Goal: Check status

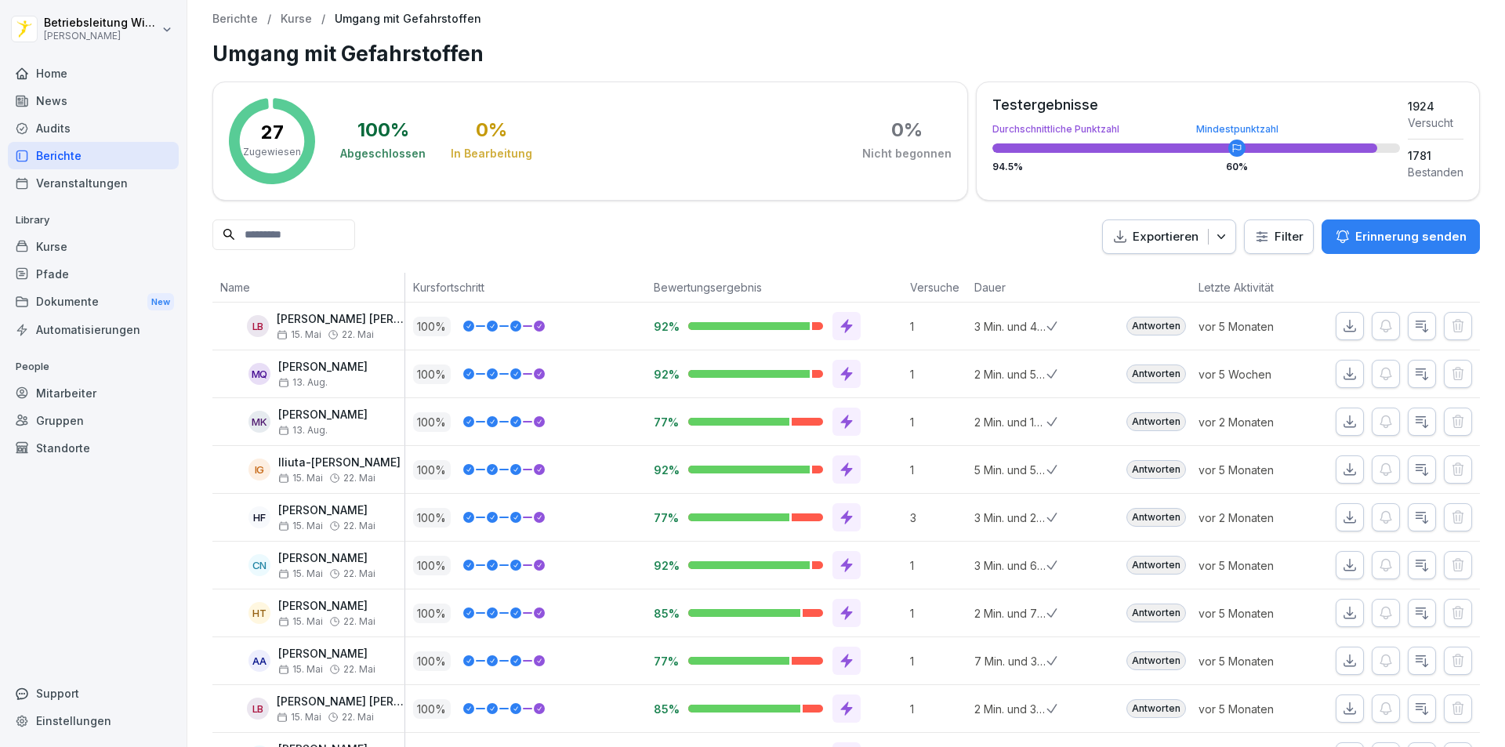
click at [81, 156] on div "Berichte" at bounding box center [93, 155] width 171 height 27
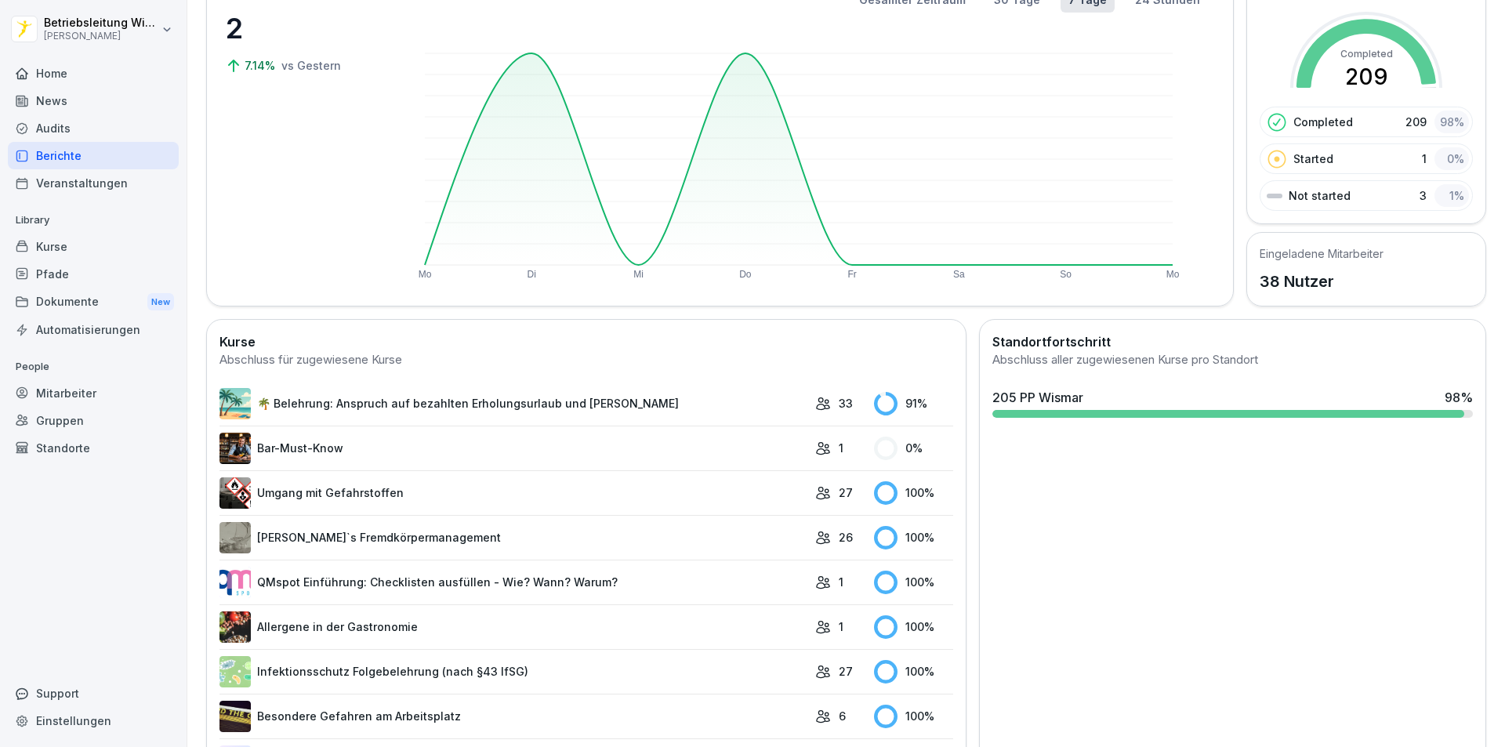
scroll to position [344, 0]
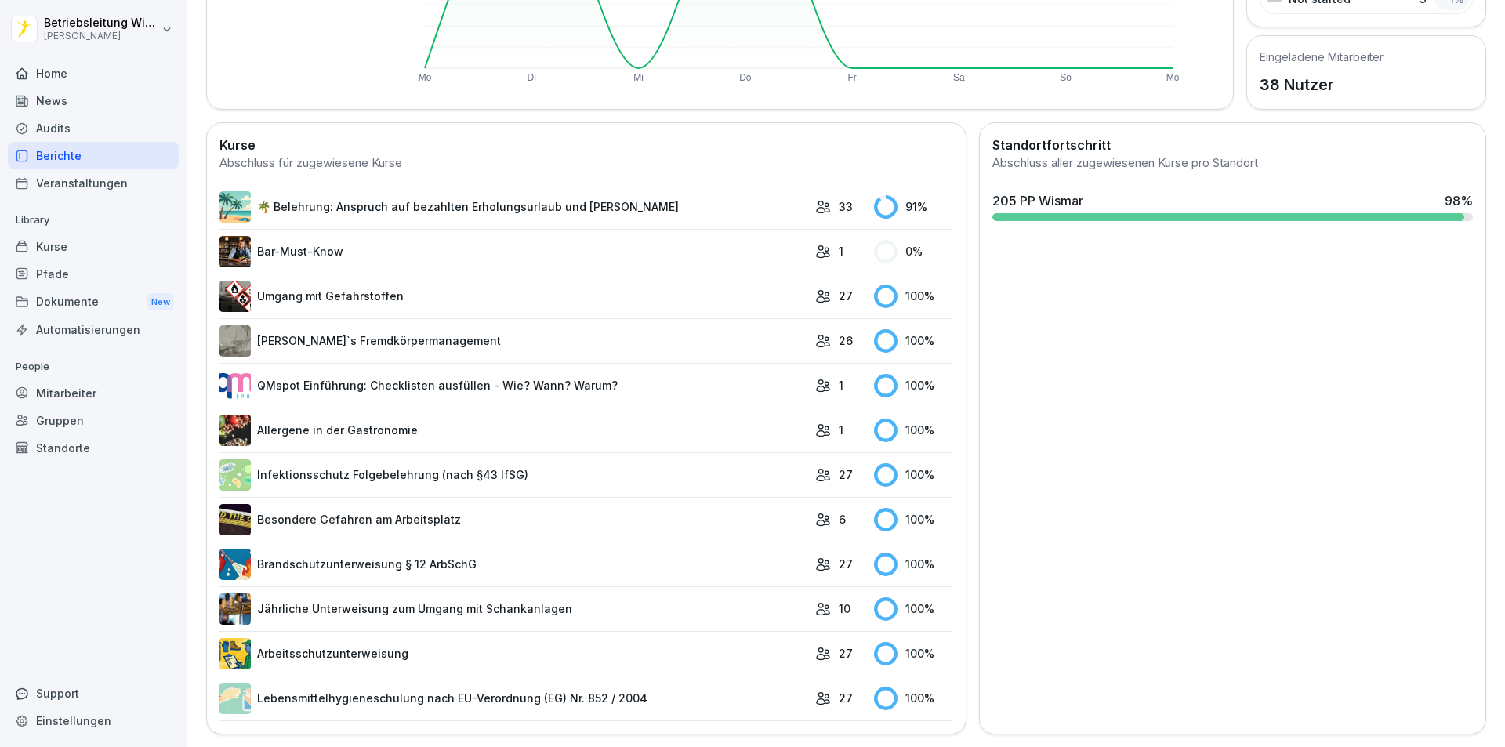
click at [536, 198] on link "🌴 Belehrung: Anspruch auf bezahlten Erholungsurlaub und [PERSON_NAME]" at bounding box center [514, 206] width 588 height 31
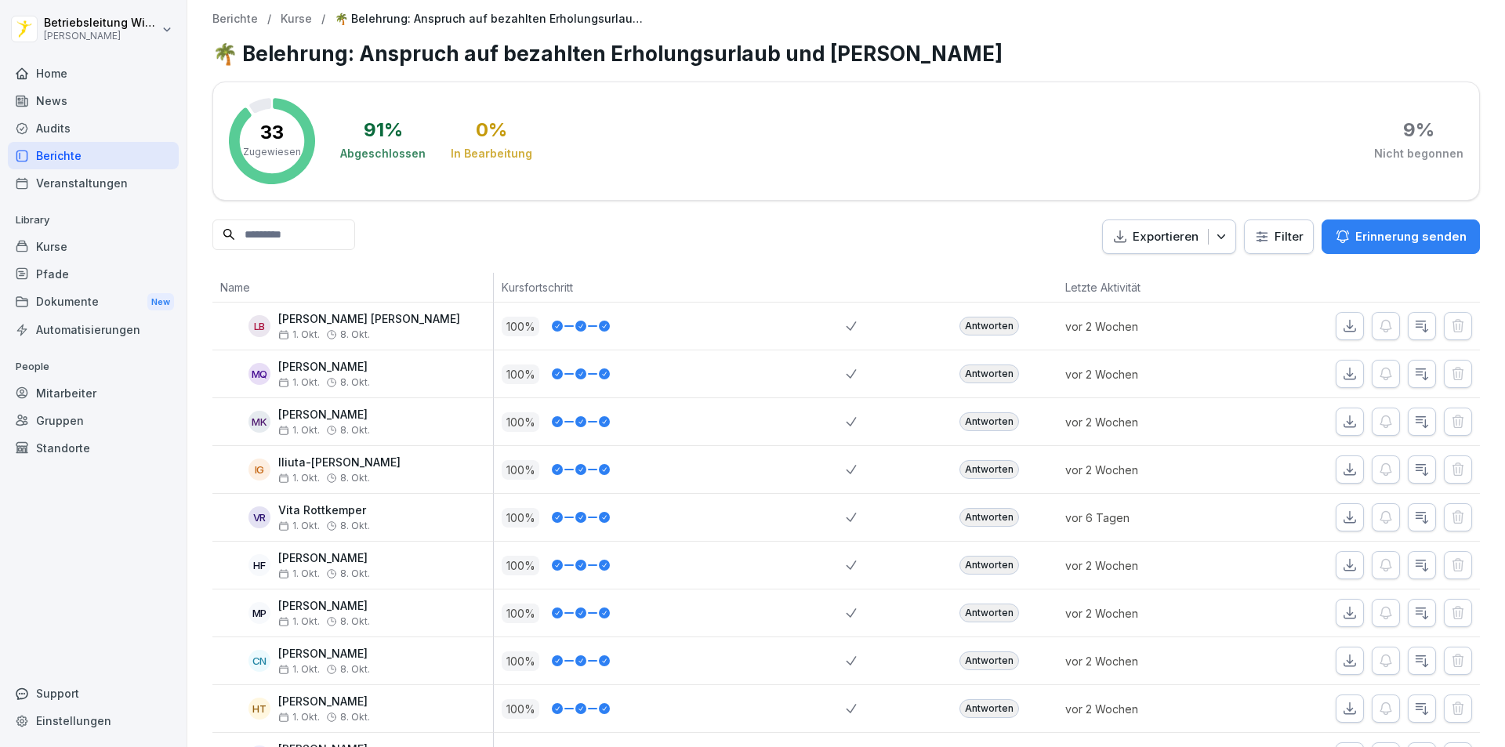
click at [72, 158] on div "Berichte" at bounding box center [93, 155] width 171 height 27
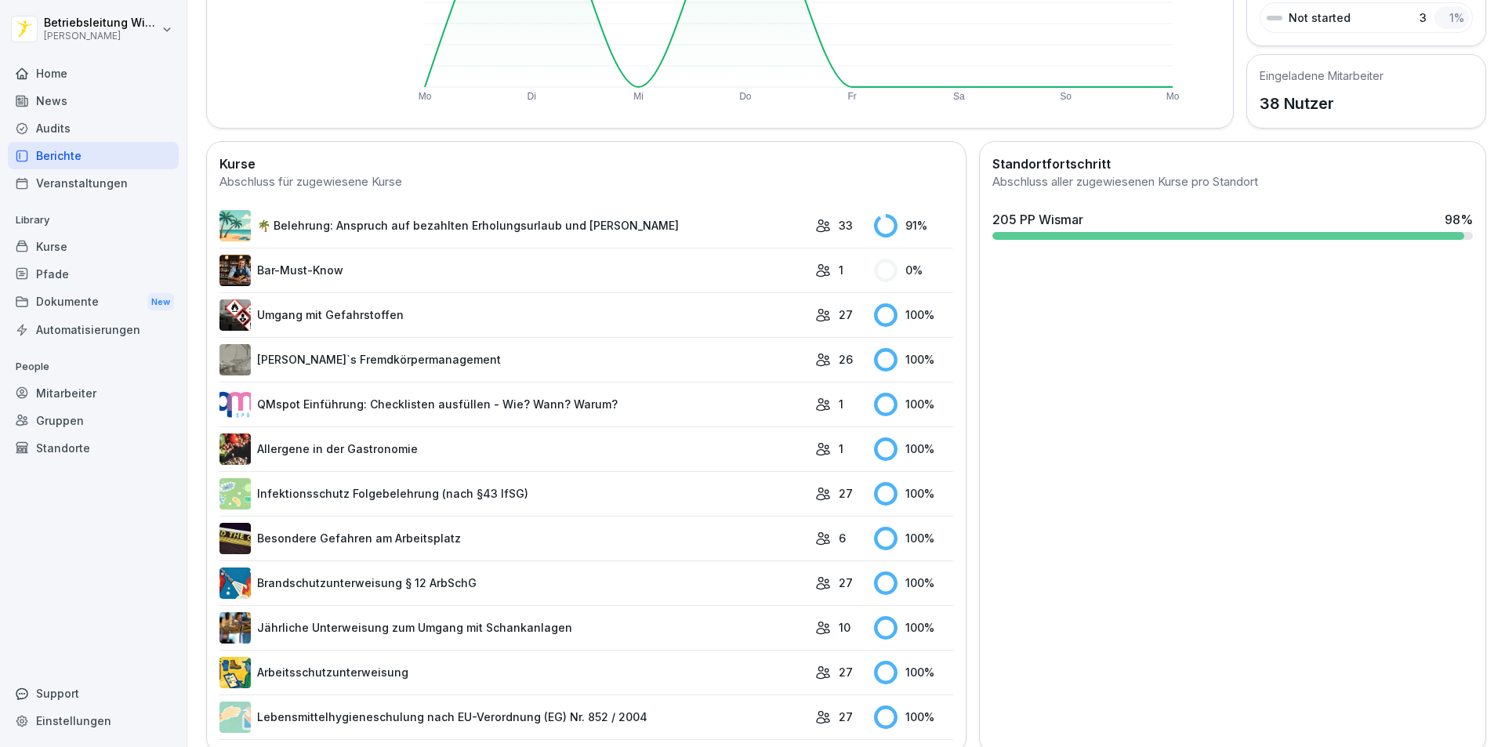
scroll to position [344, 0]
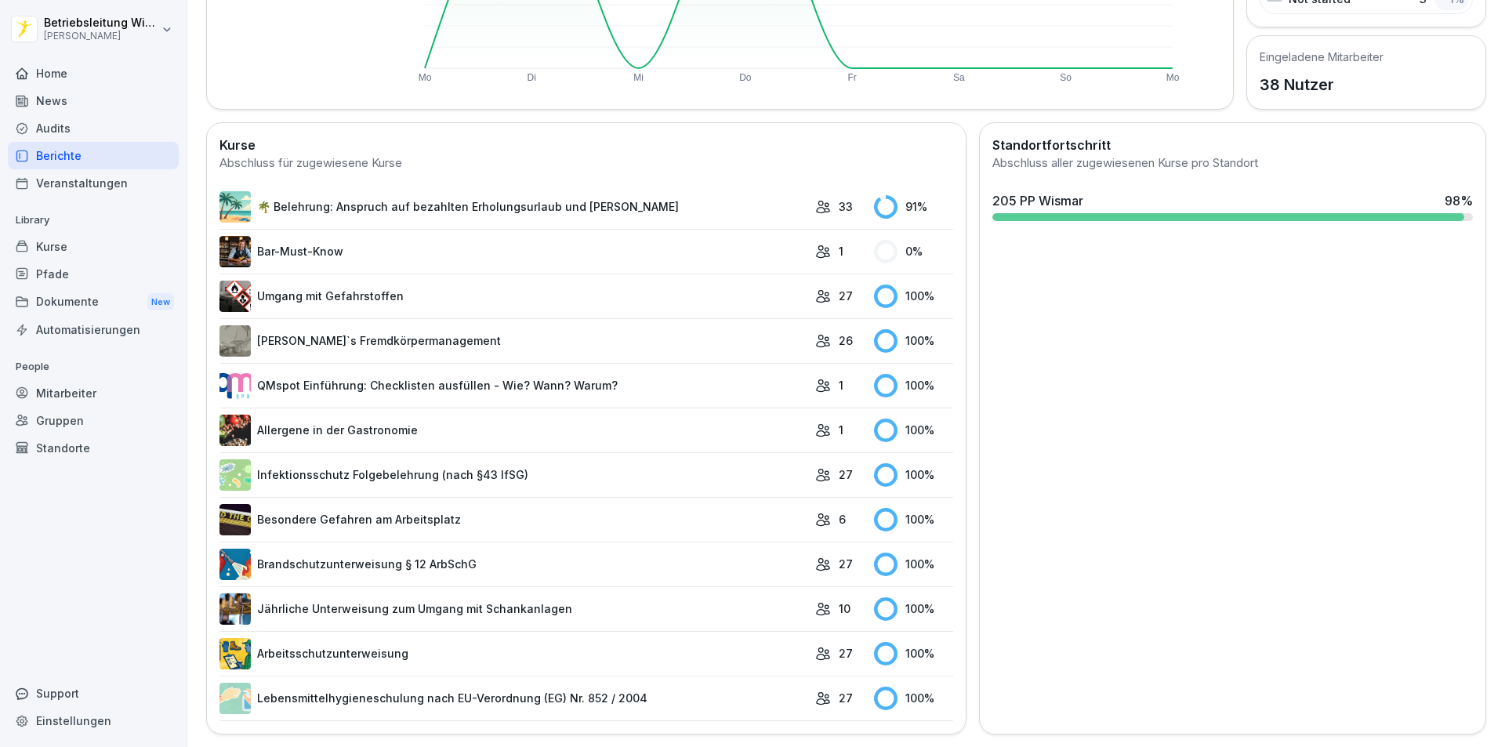
click at [343, 241] on link "Bar-Must-Know" at bounding box center [514, 251] width 588 height 31
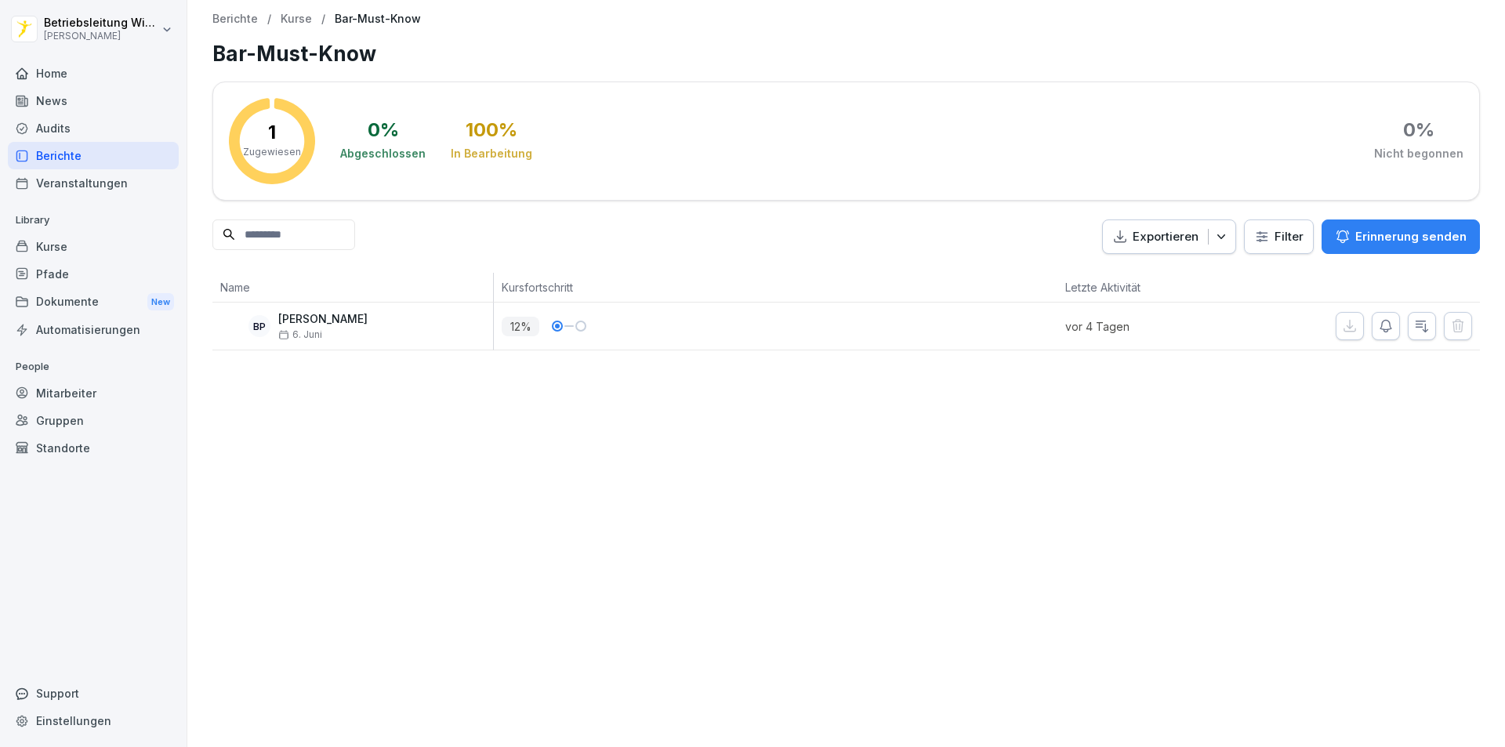
click at [75, 158] on div "Berichte" at bounding box center [93, 155] width 171 height 27
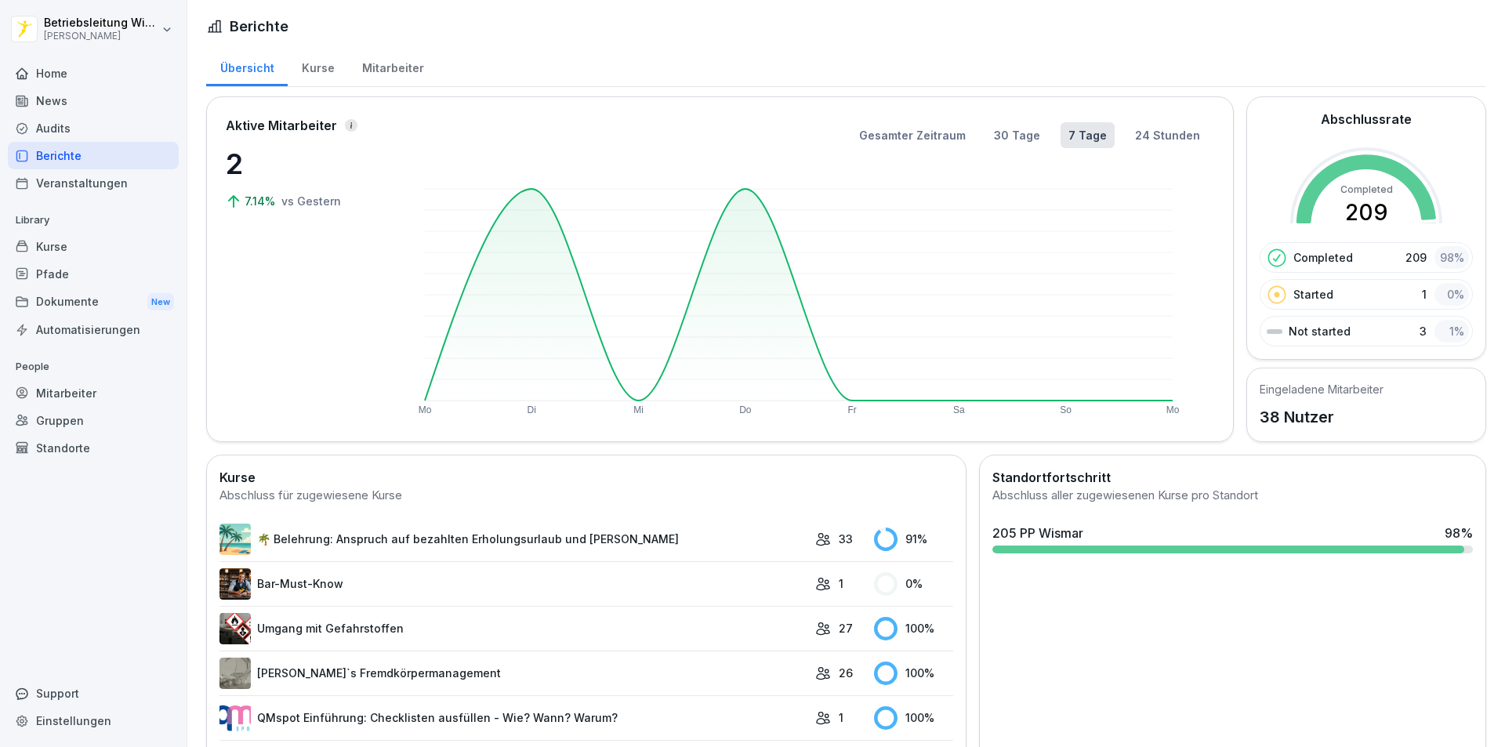
click at [66, 394] on div "Mitarbeiter" at bounding box center [93, 392] width 171 height 27
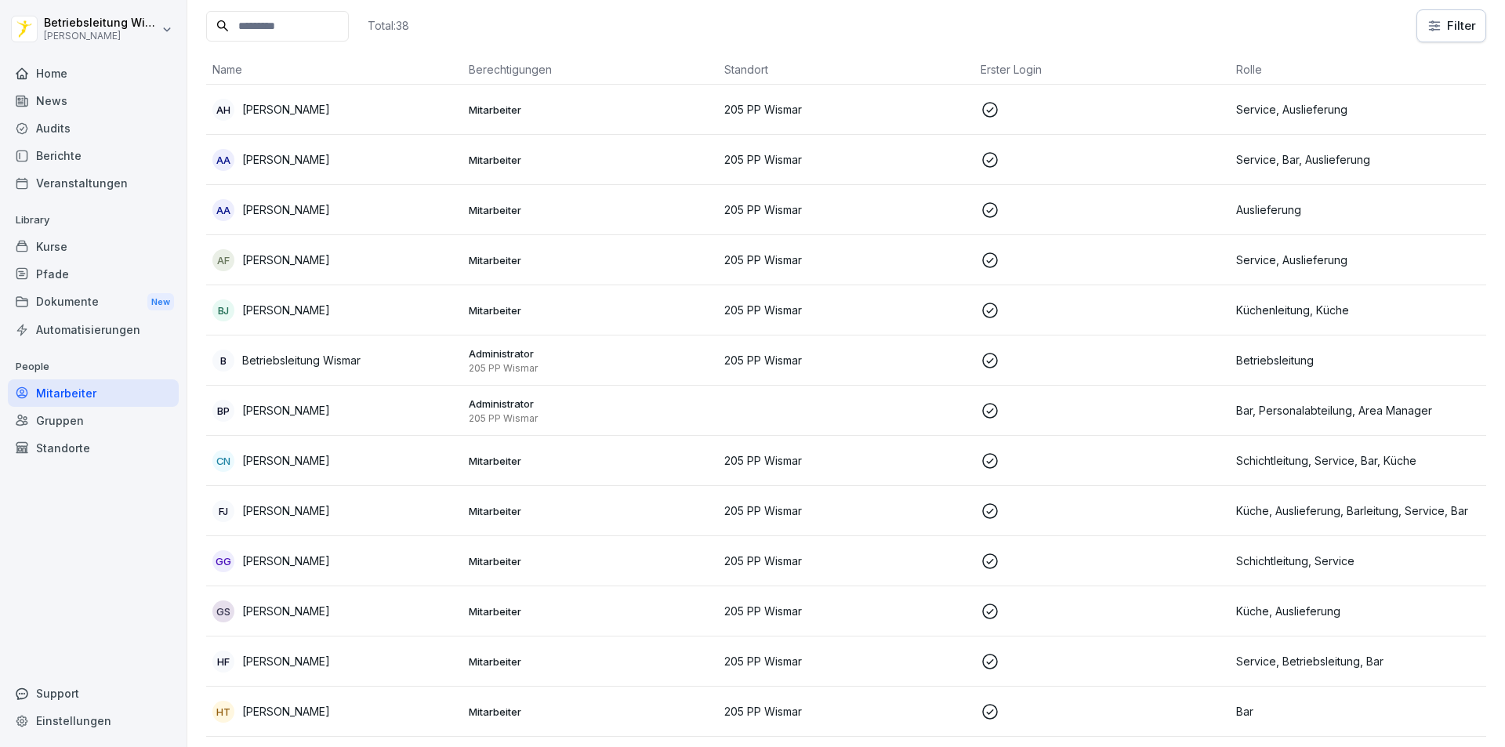
scroll to position [78, 0]
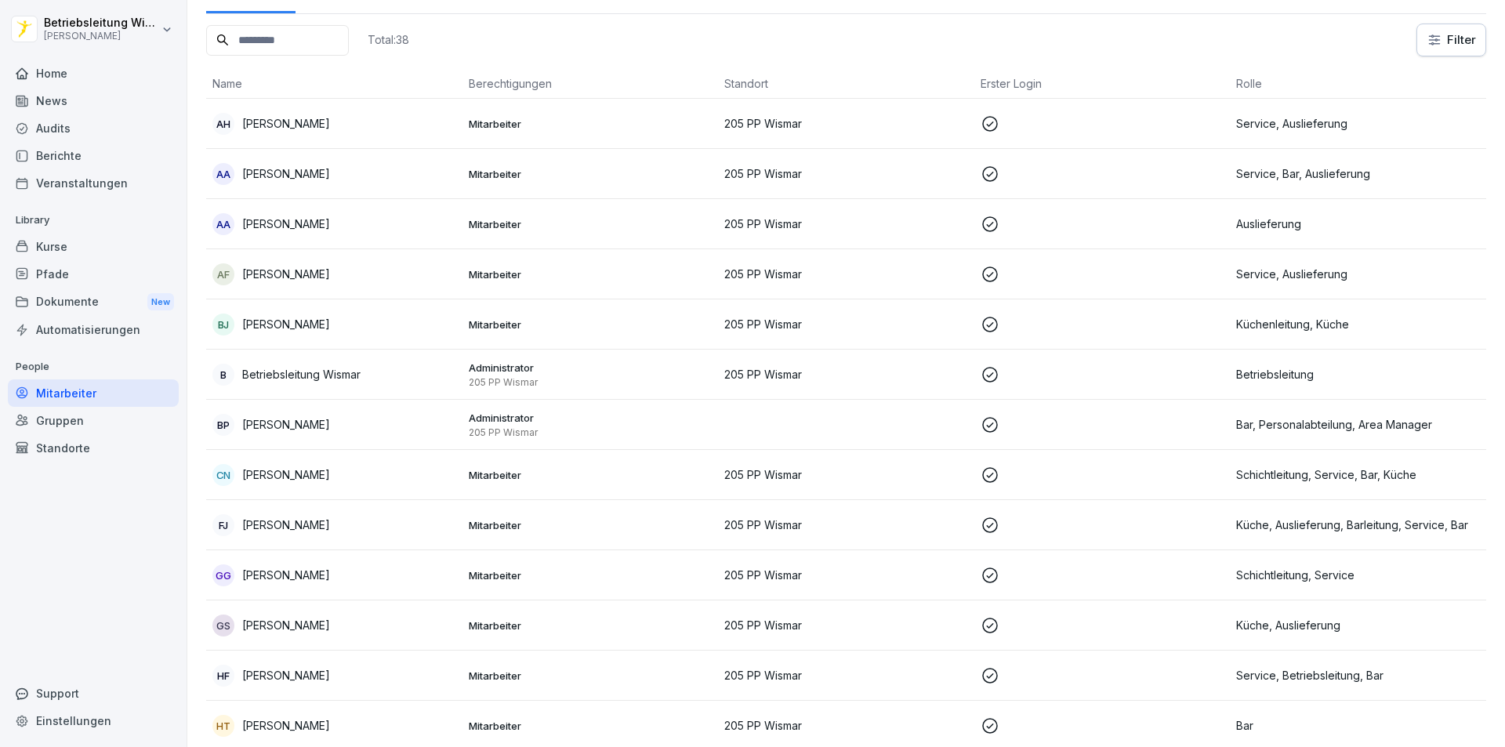
click at [572, 430] on p "205 PP Wismar" at bounding box center [591, 433] width 244 height 13
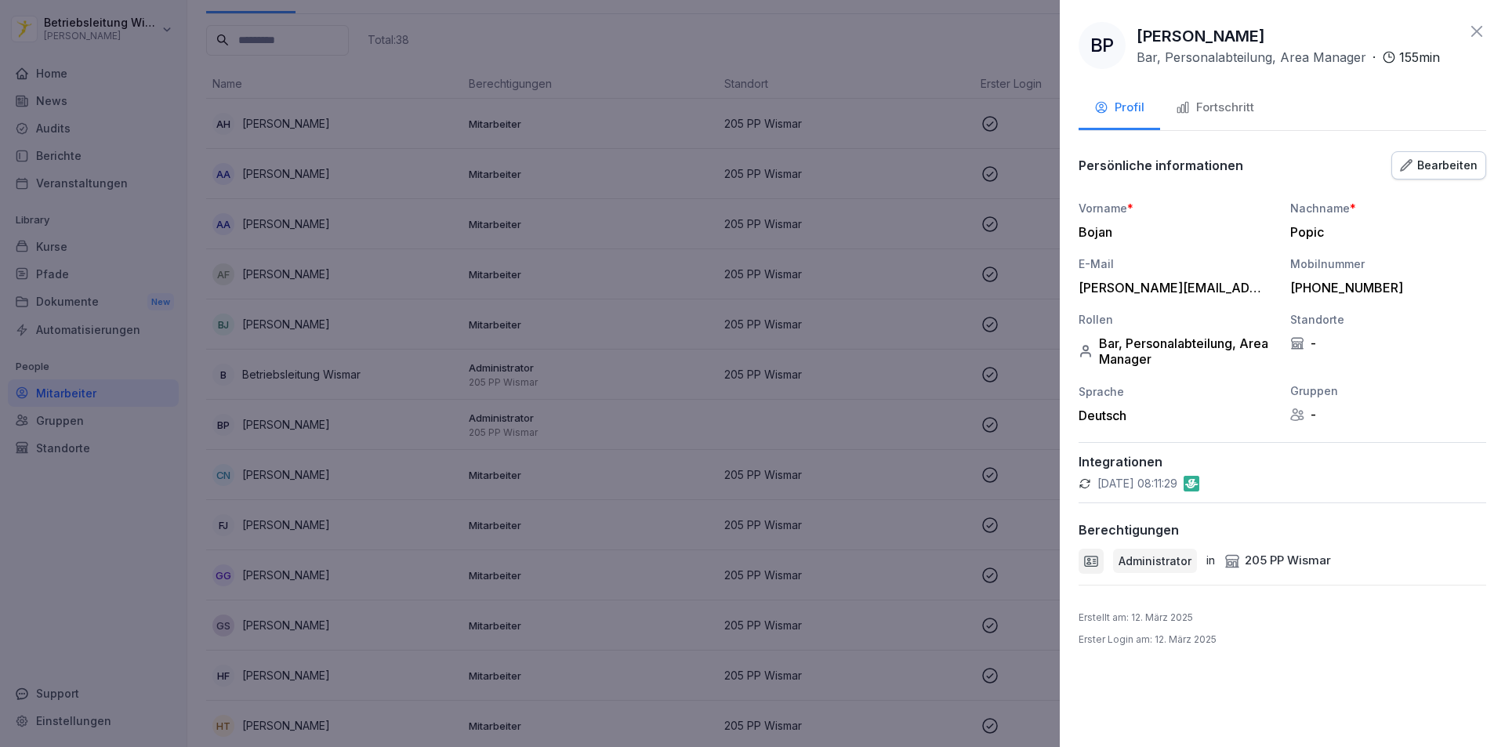
click at [1473, 28] on icon at bounding box center [1477, 31] width 11 height 11
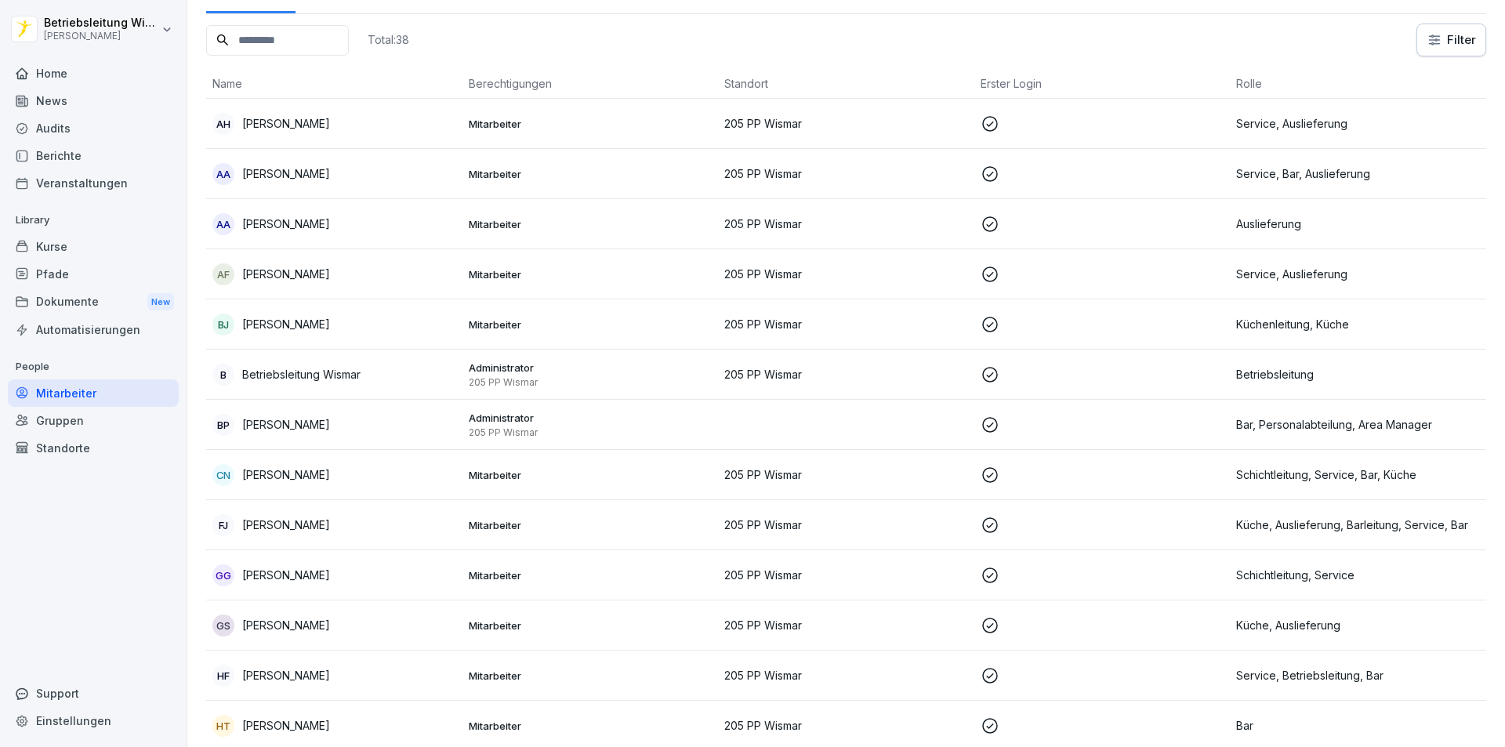
click at [666, 379] on p "205 PP Wismar" at bounding box center [591, 382] width 244 height 13
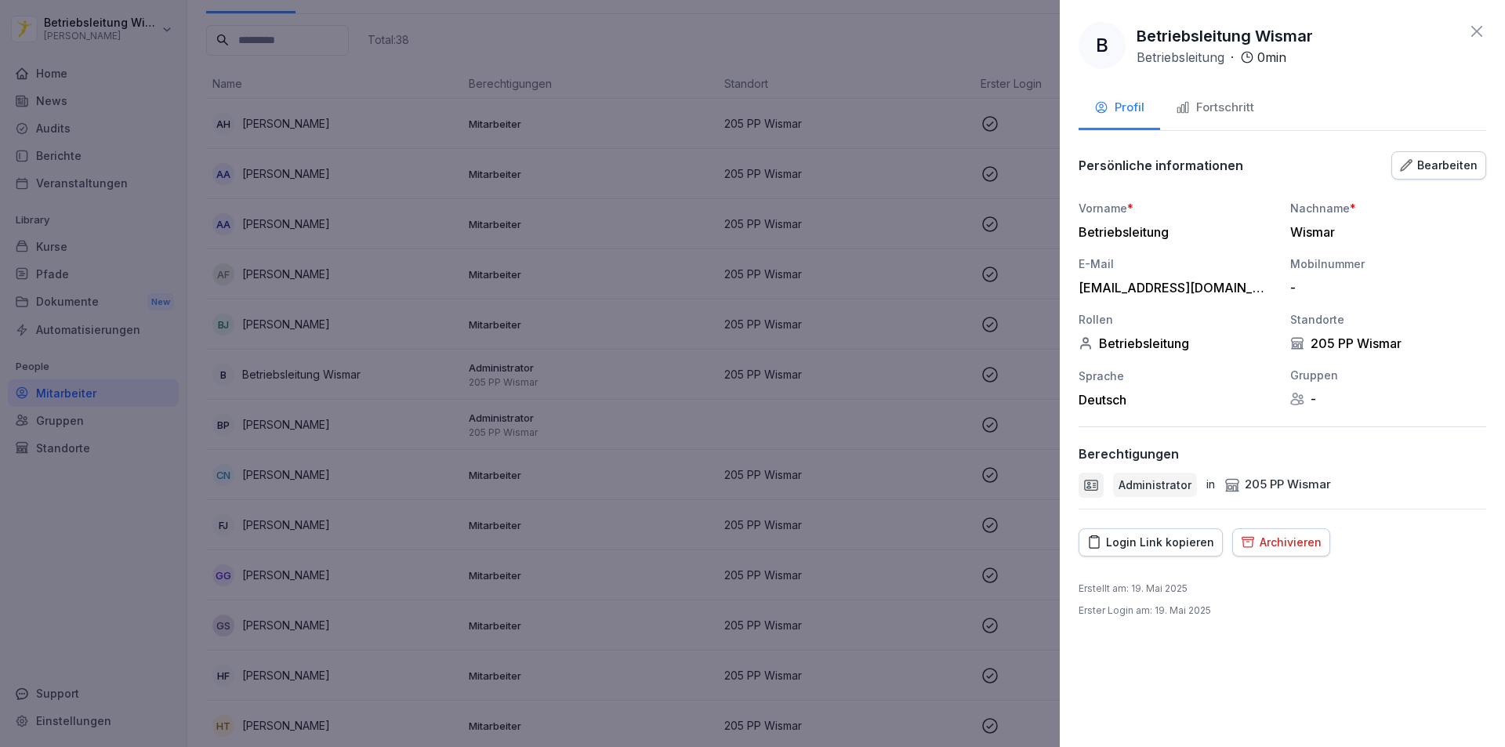
click at [1478, 28] on icon at bounding box center [1477, 31] width 19 height 19
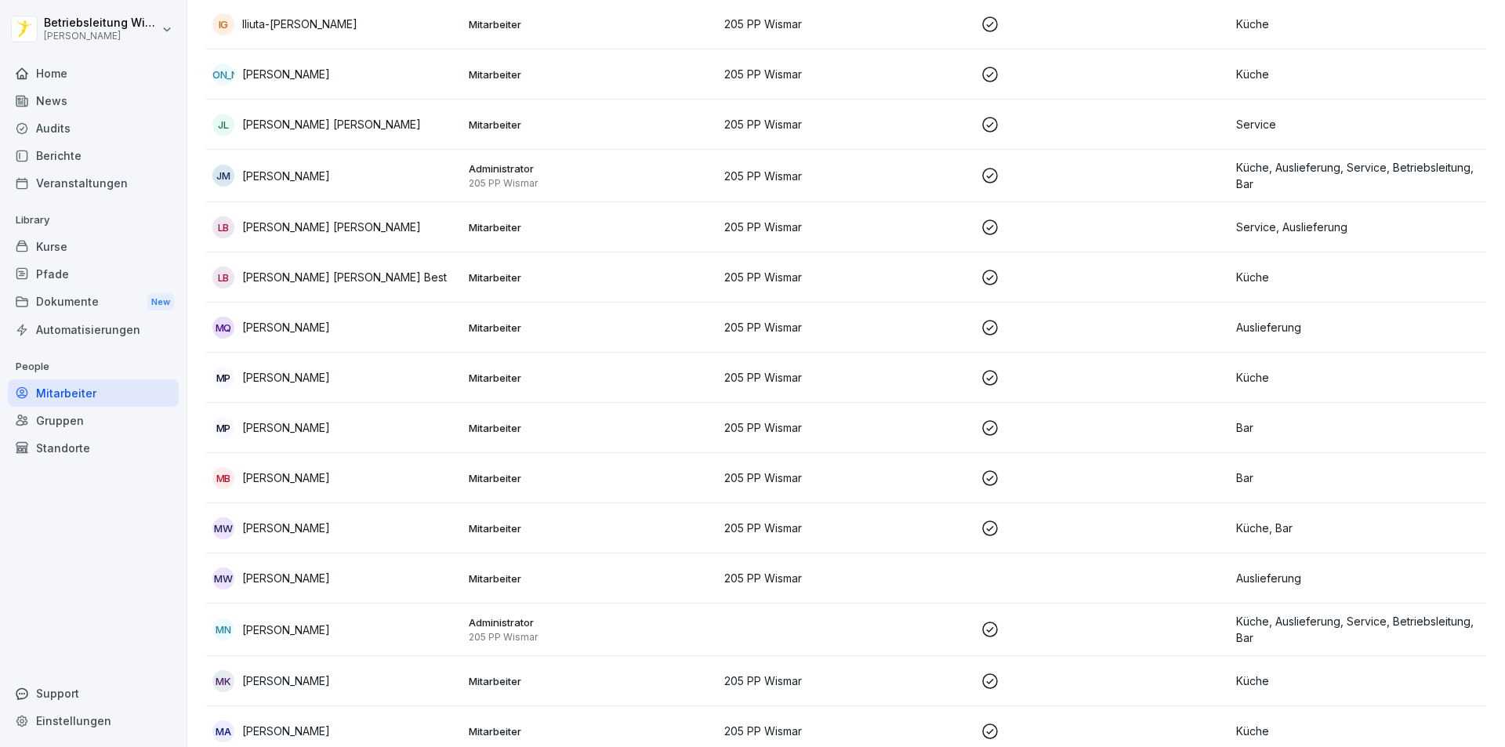
scroll to position [1098, 0]
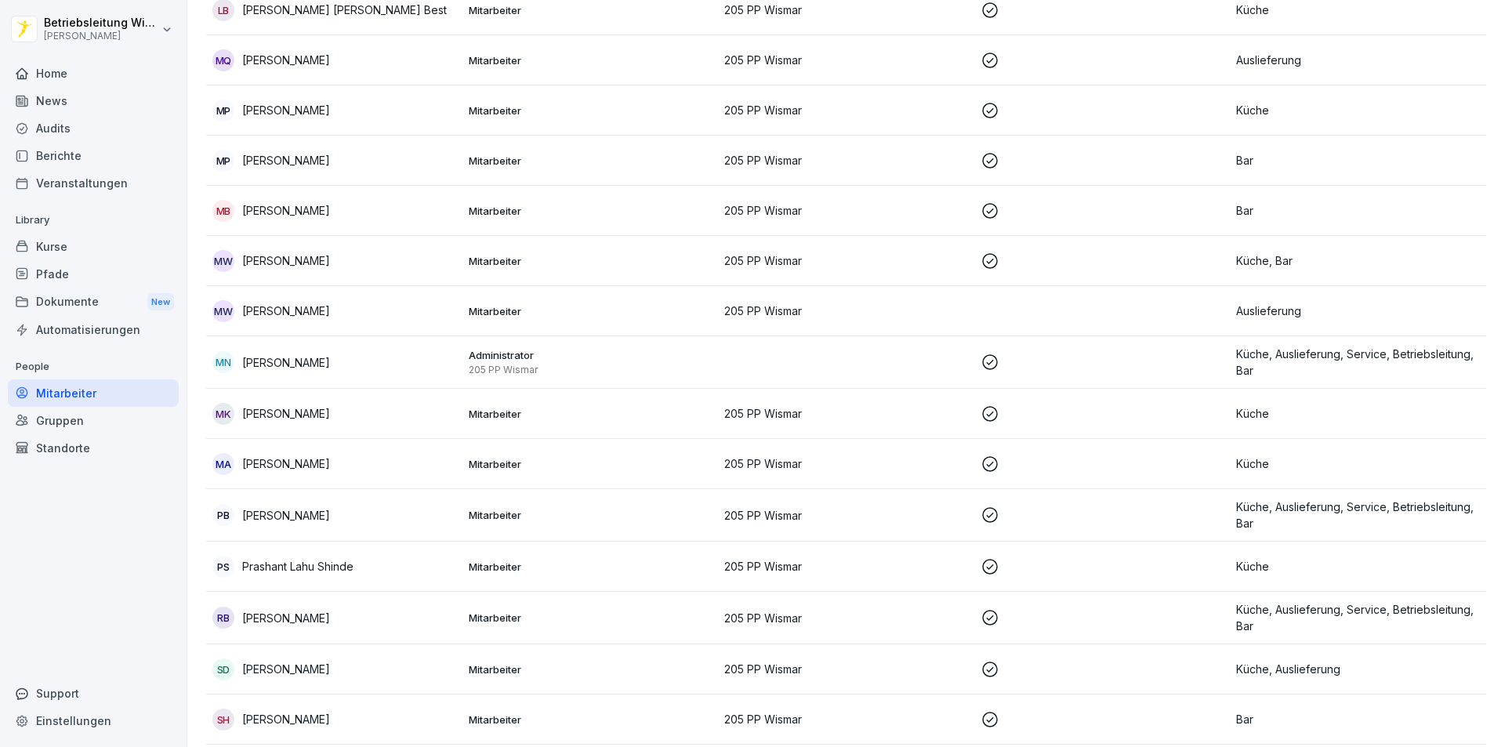
click at [616, 313] on p "Mitarbeiter" at bounding box center [591, 311] width 244 height 14
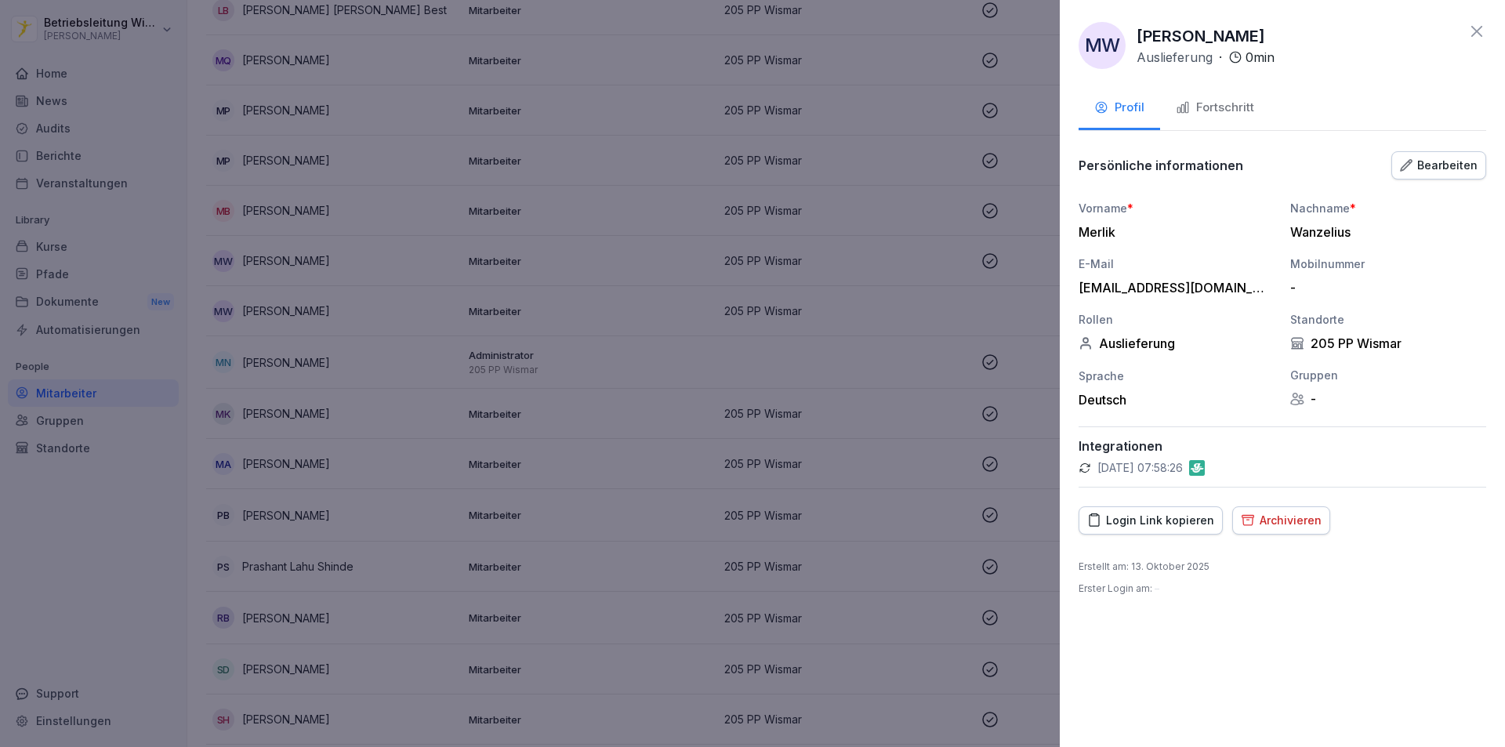
click at [1232, 117] on button "Fortschritt" at bounding box center [1215, 109] width 110 height 42
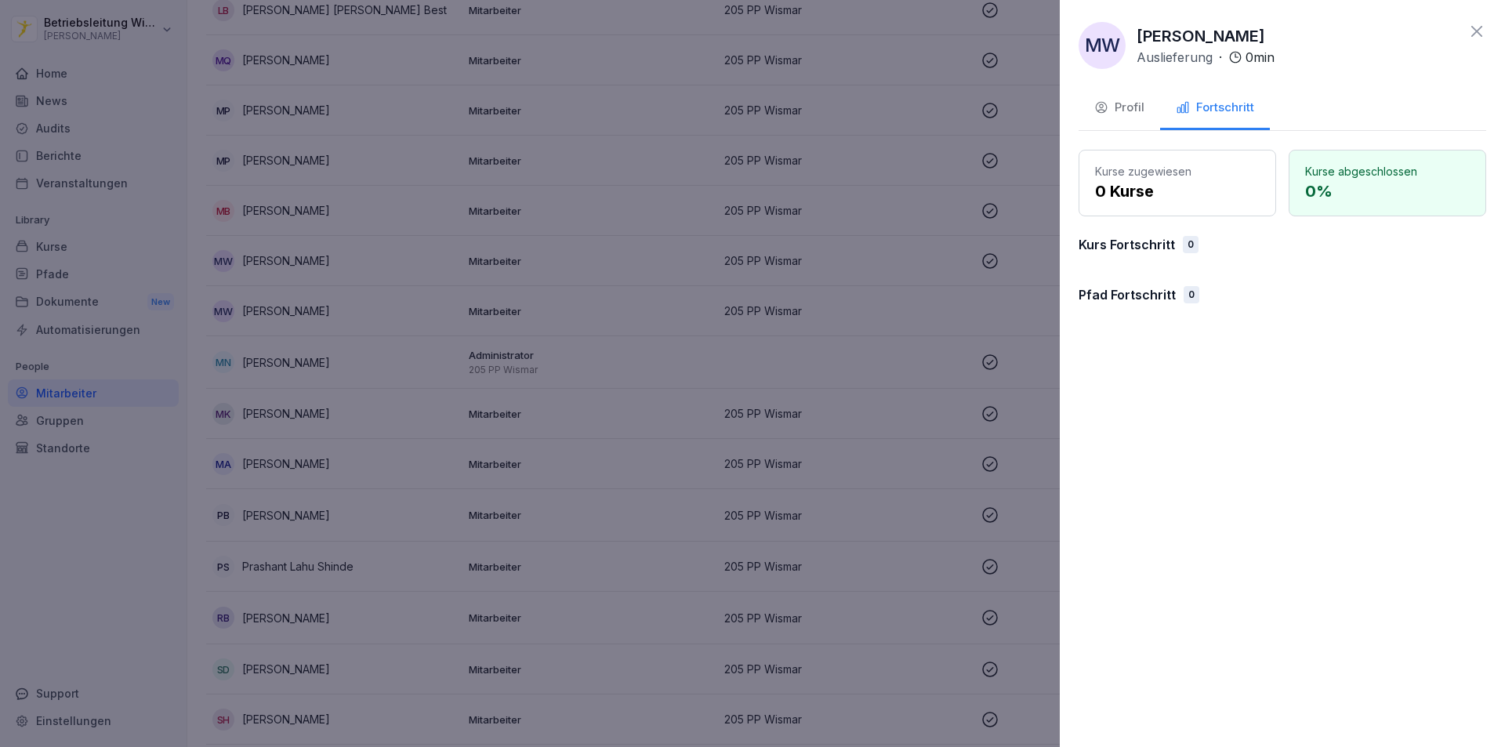
click at [1483, 27] on icon at bounding box center [1477, 31] width 19 height 19
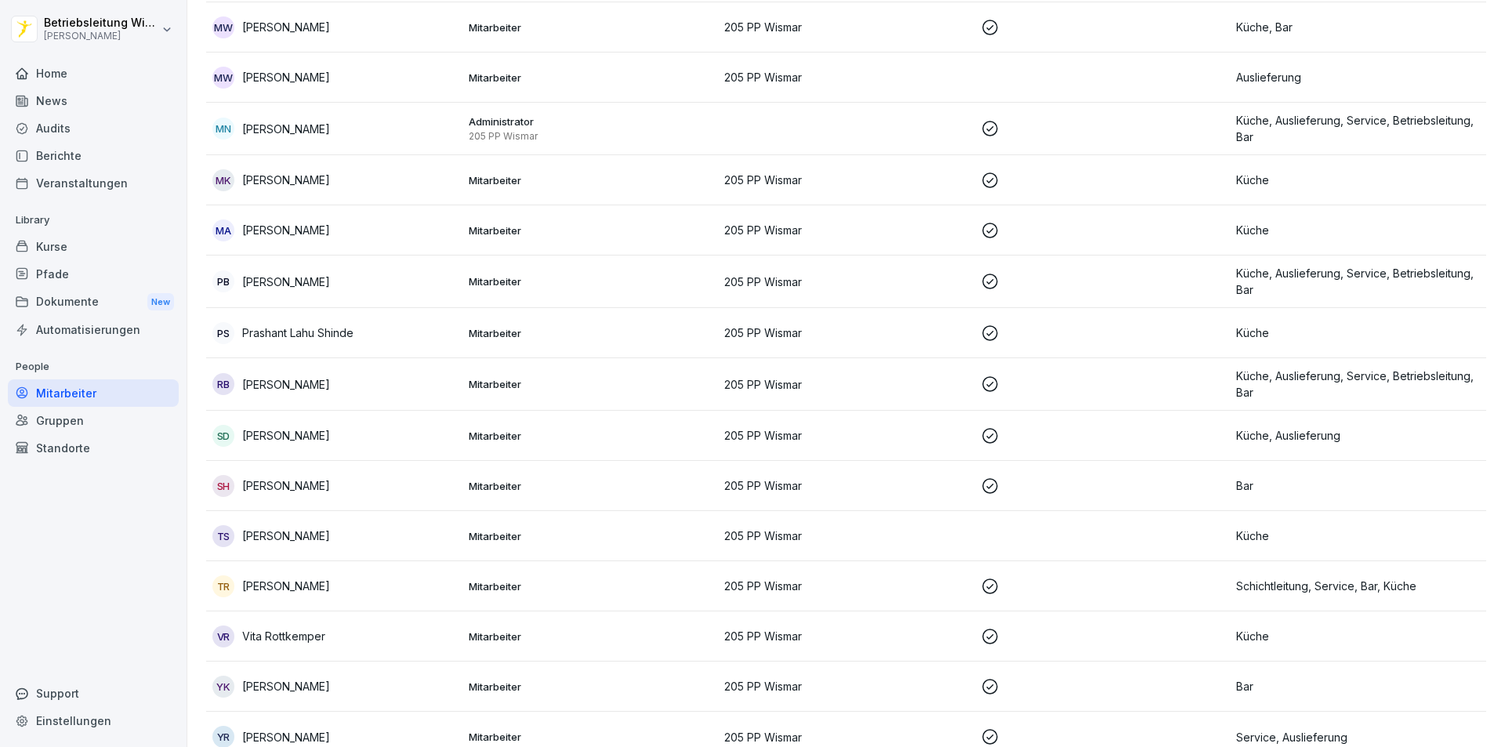
scroll to position [1371, 0]
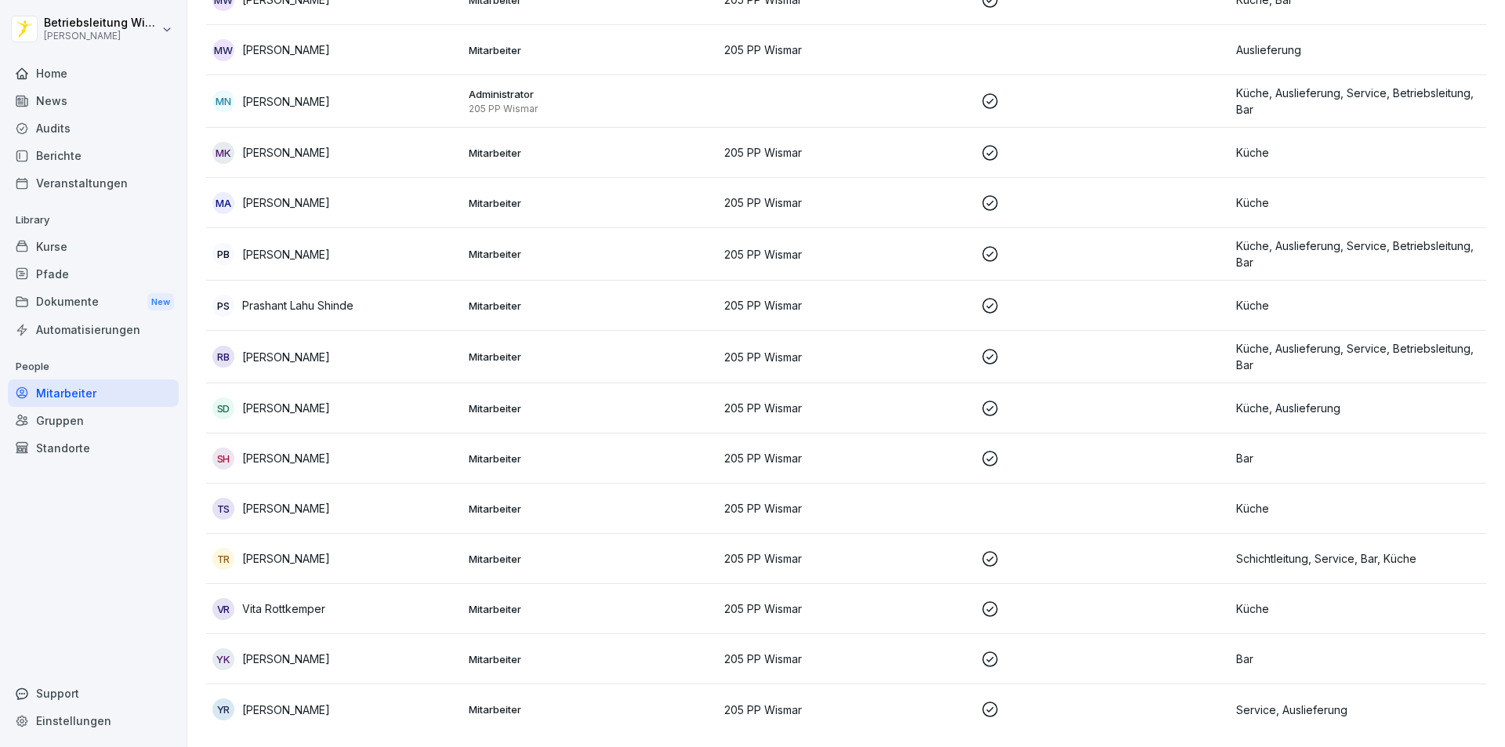
click at [608, 502] on p "Mitarbeiter" at bounding box center [591, 509] width 244 height 14
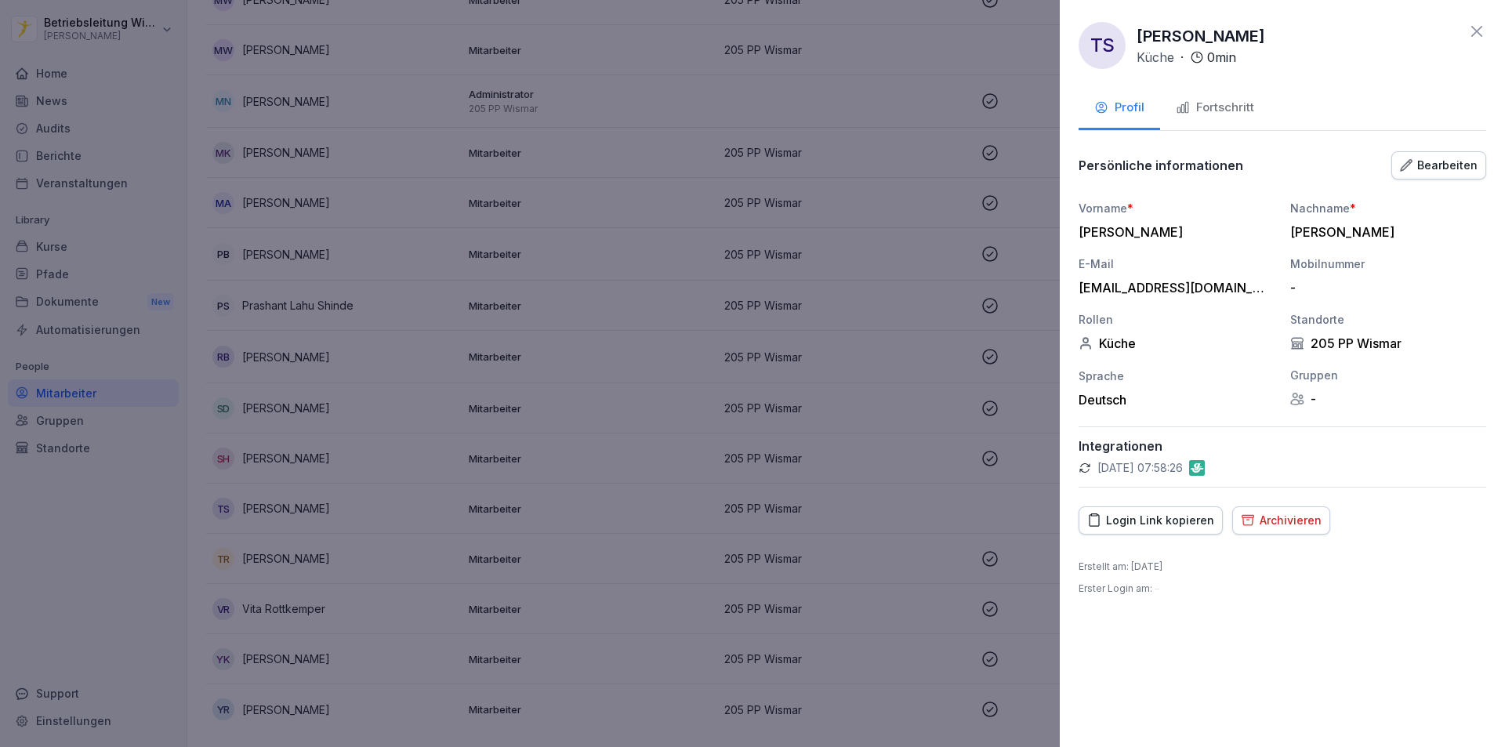
click at [1478, 28] on icon at bounding box center [1477, 31] width 19 height 19
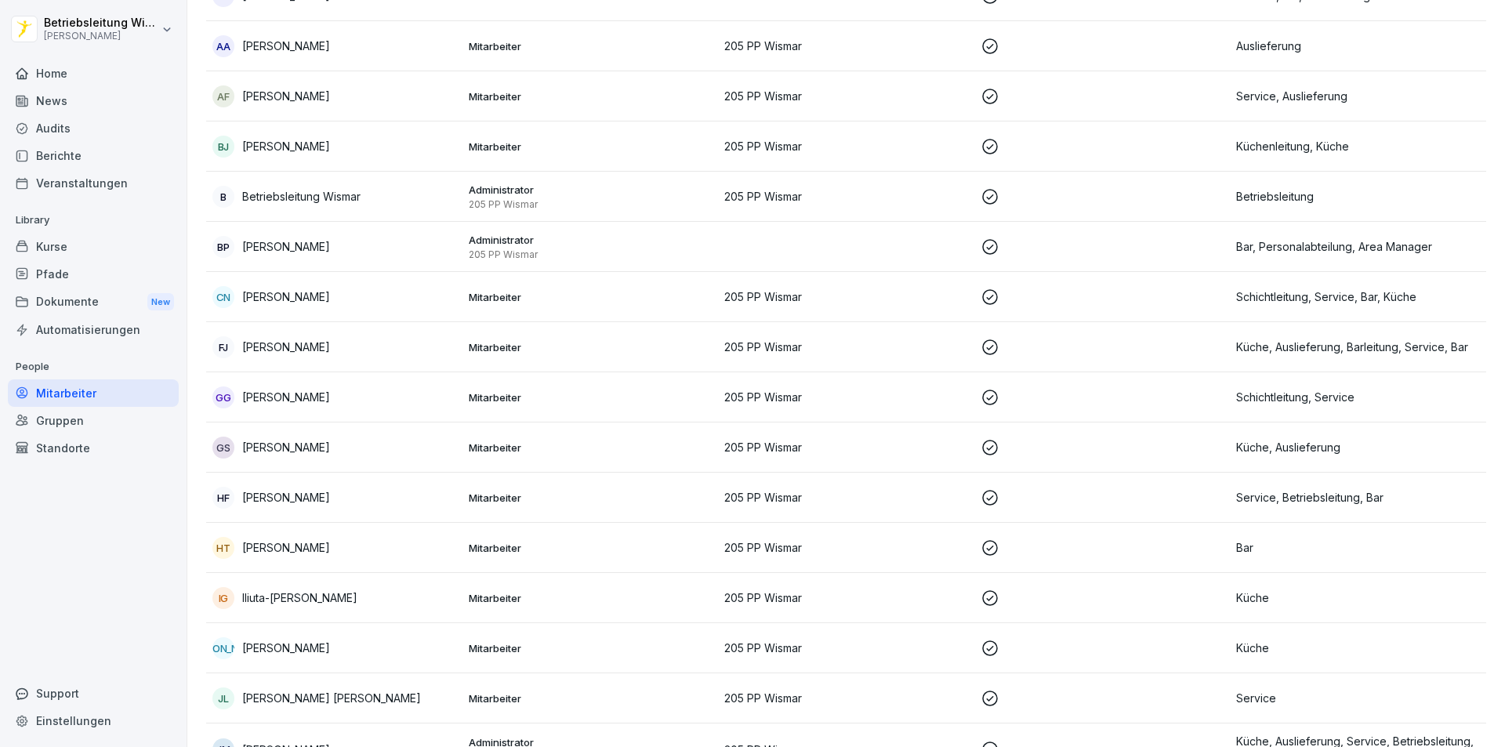
scroll to position [38, 0]
